Goal: Transaction & Acquisition: Book appointment/travel/reservation

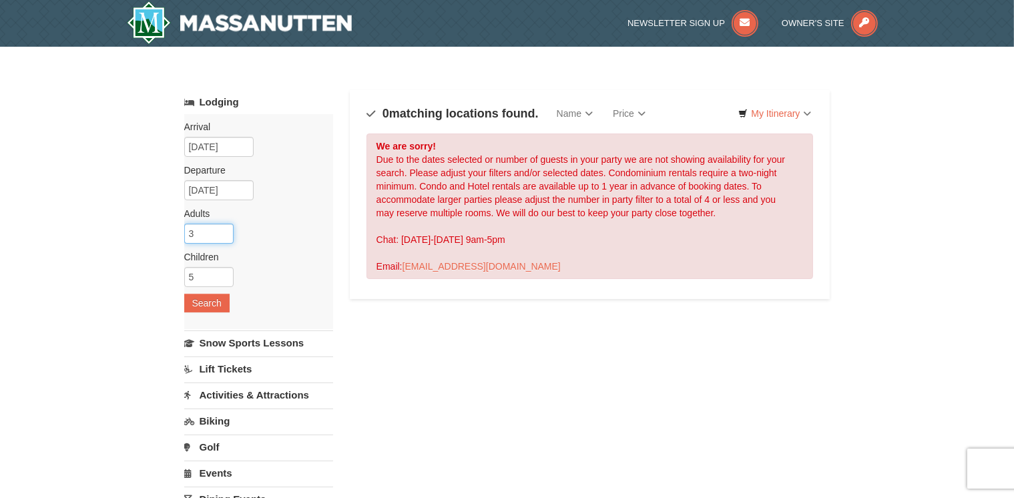
drag, startPoint x: 202, startPoint y: 232, endPoint x: 125, endPoint y: 231, distance: 76.8
click at [125, 231] on div "× Categories Map List Filter My Itinerary Questions? 1-540-289-9441 Lodging Arr…" at bounding box center [507, 427] width 1014 height 761
type input "2"
click at [221, 276] on input "6" at bounding box center [208, 277] width 49 height 20
click at [221, 276] on input "7" at bounding box center [208, 277] width 49 height 20
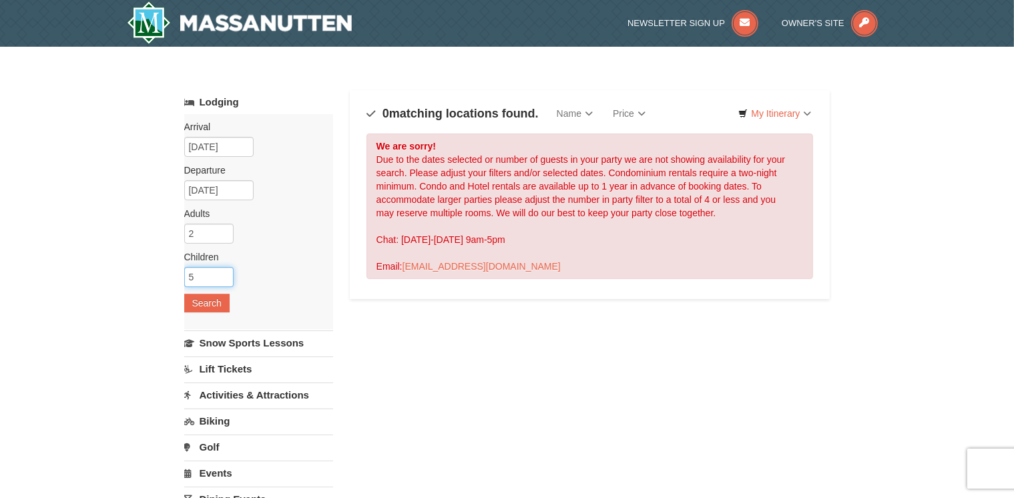
click at [224, 279] on input "5" at bounding box center [208, 277] width 49 height 20
click at [224, 279] on input "4" at bounding box center [208, 277] width 49 height 20
type input "3"
click at [224, 279] on input "3" at bounding box center [208, 277] width 49 height 20
click at [213, 298] on button "Search" at bounding box center [206, 303] width 45 height 19
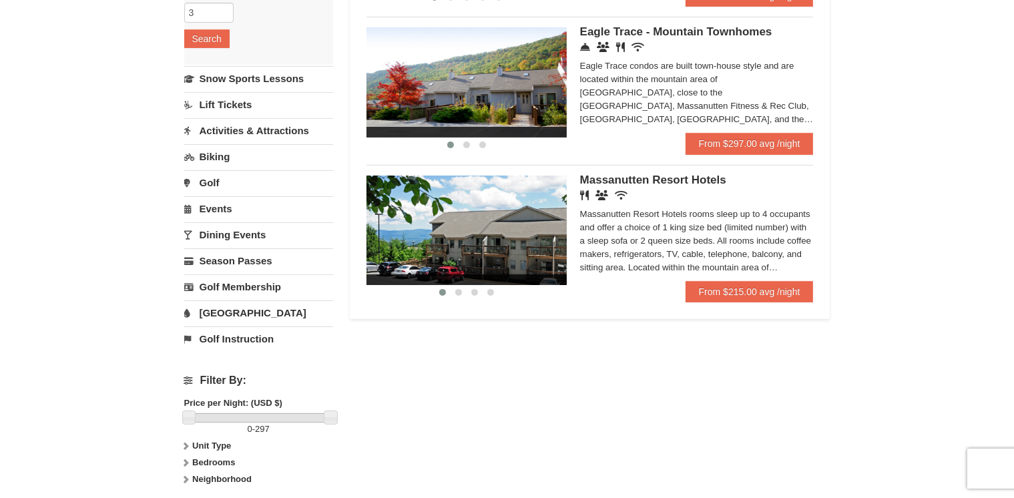
scroll to position [267, 0]
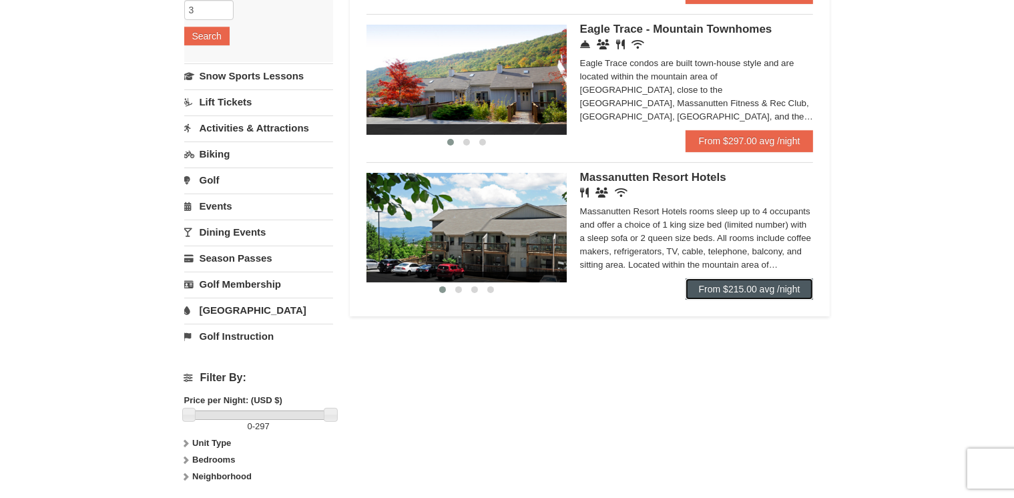
click at [761, 287] on link "From $215.00 avg /night" at bounding box center [750, 289] width 128 height 21
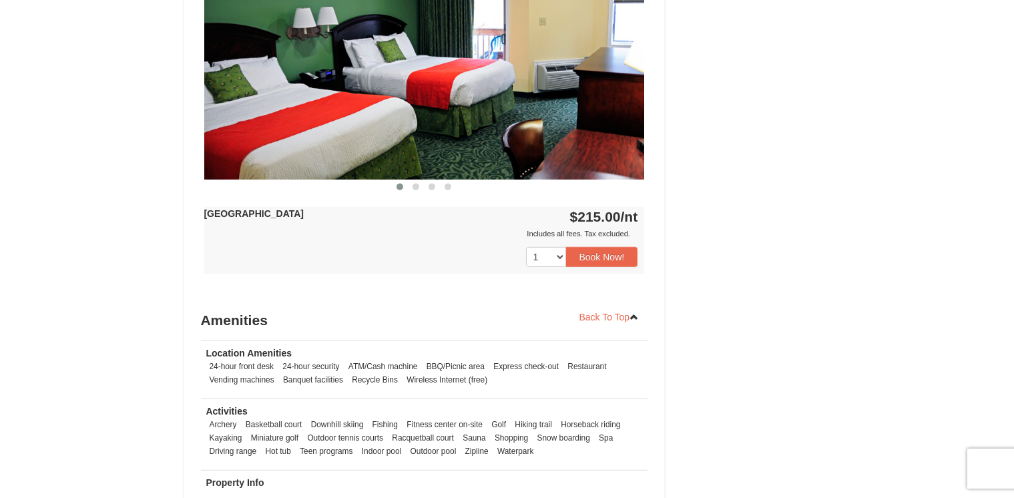
scroll to position [468, 0]
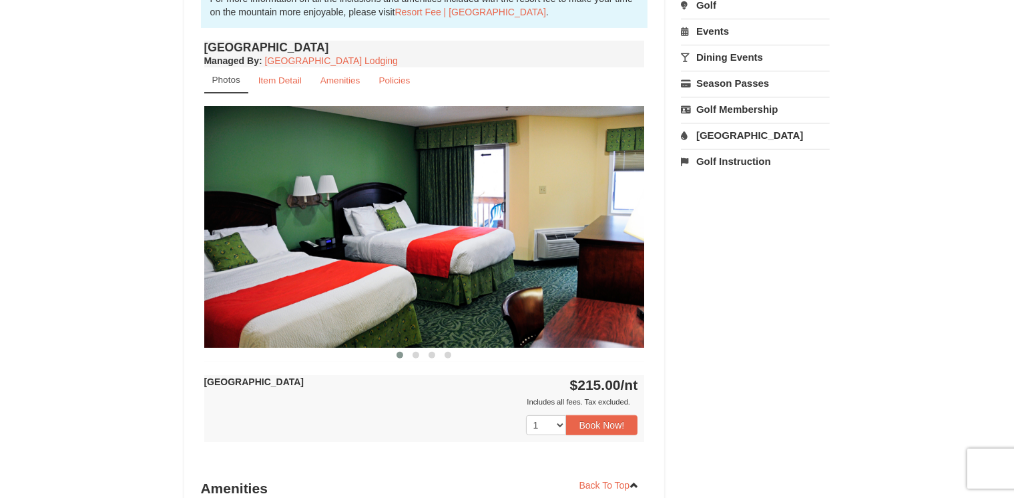
click at [613, 208] on img at bounding box center [424, 226] width 441 height 241
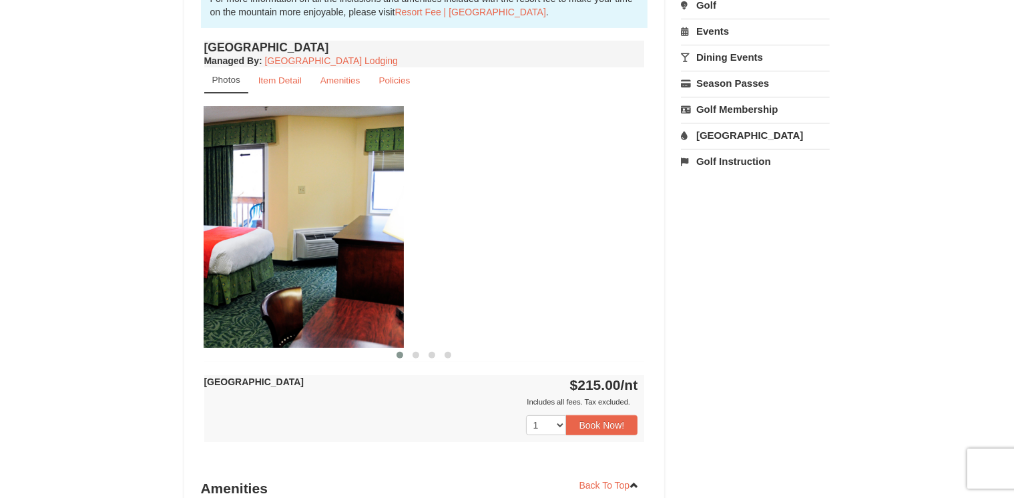
drag, startPoint x: 619, startPoint y: 216, endPoint x: 359, endPoint y: 196, distance: 261.2
click at [359, 196] on img at bounding box center [183, 226] width 441 height 241
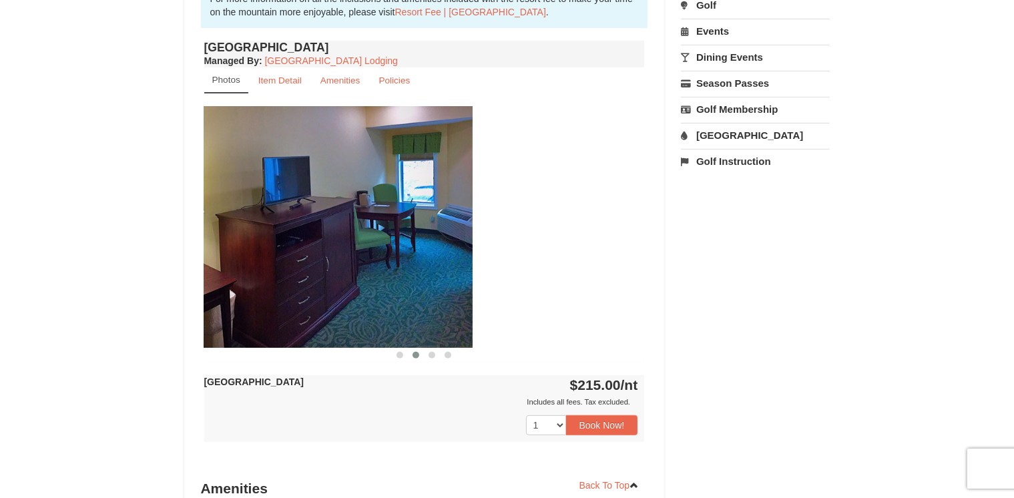
drag, startPoint x: 558, startPoint y: 217, endPoint x: 192, endPoint y: 208, distance: 366.1
click at [196, 209] on div "Book from $215.00! [STREET_ADDRESS], VA Availability Amenities Policies ‹ › Bac…" at bounding box center [424, 193] width 481 height 1061
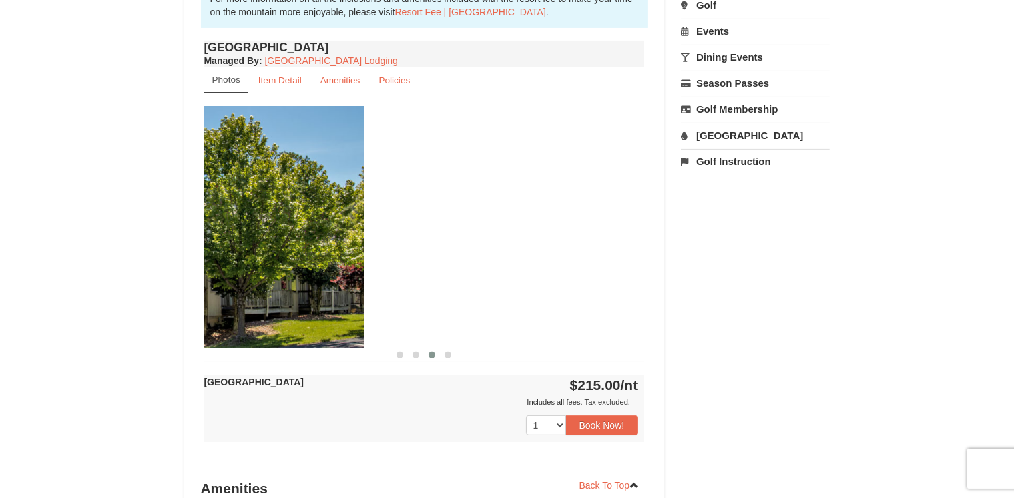
drag, startPoint x: 468, startPoint y: 210, endPoint x: 244, endPoint y: 204, distance: 224.5
click at [246, 204] on img at bounding box center [144, 226] width 441 height 241
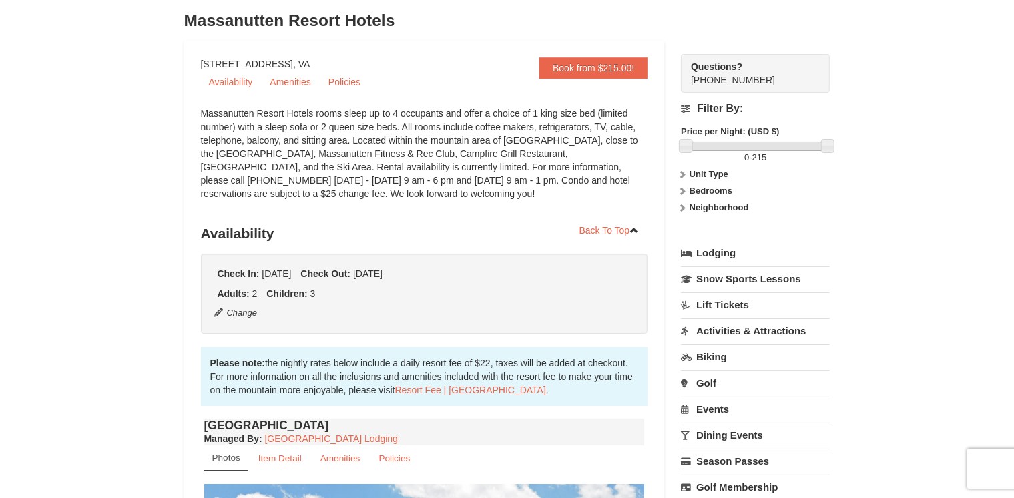
scroll to position [67, 0]
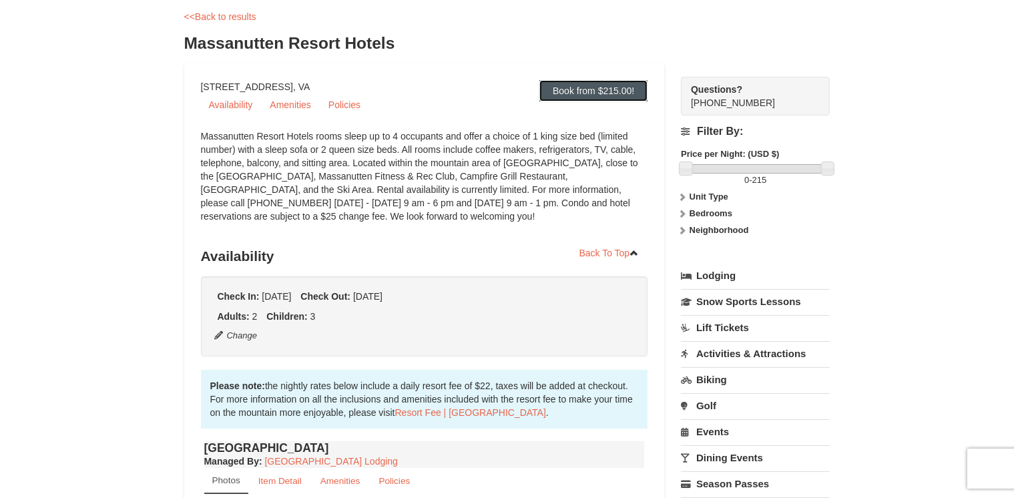
click at [593, 97] on link "Book from $215.00!" at bounding box center [594, 90] width 108 height 21
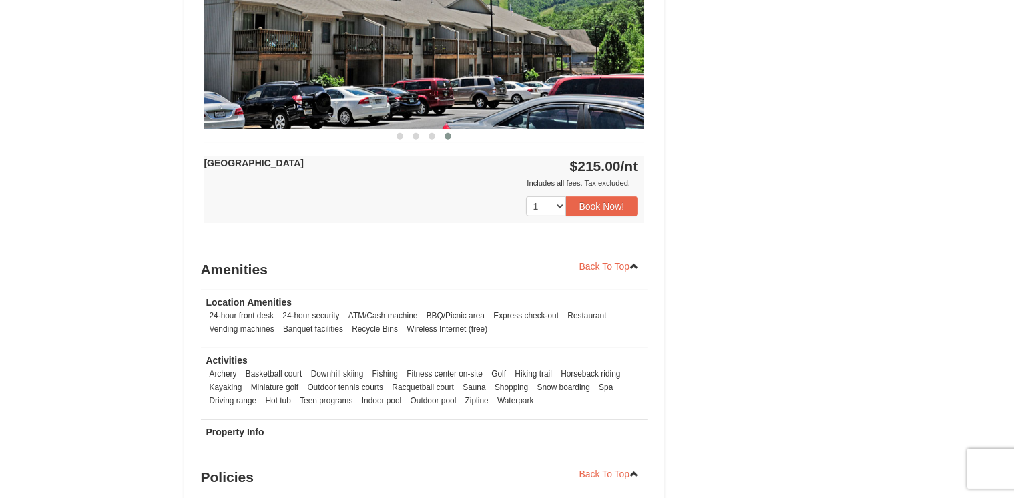
scroll to position [710, 0]
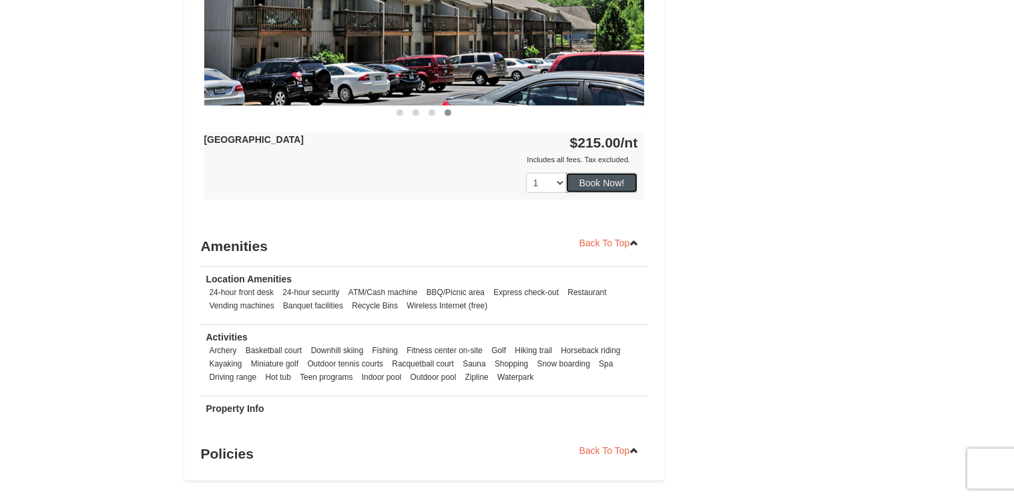
click at [603, 187] on button "Book Now!" at bounding box center [602, 183] width 72 height 20
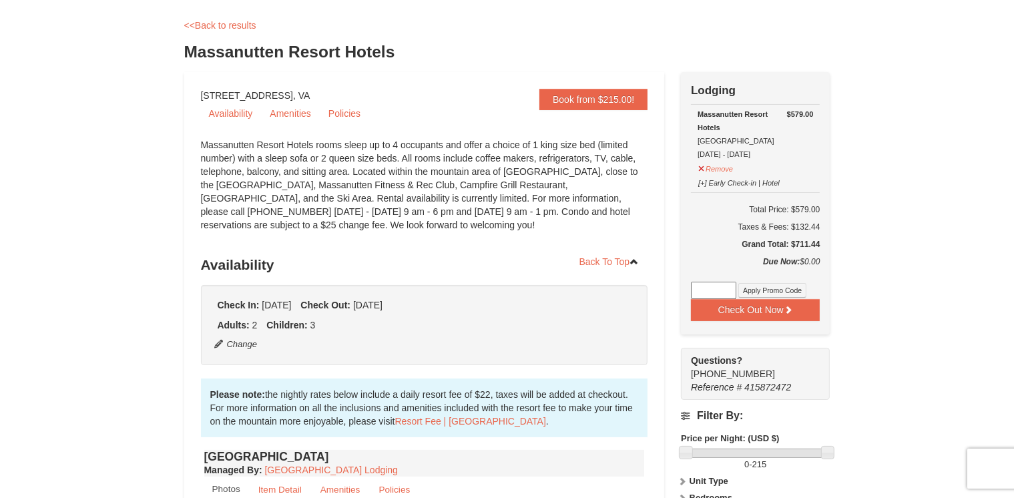
scroll to position [0, 0]
